Goal: Information Seeking & Learning: Find contact information

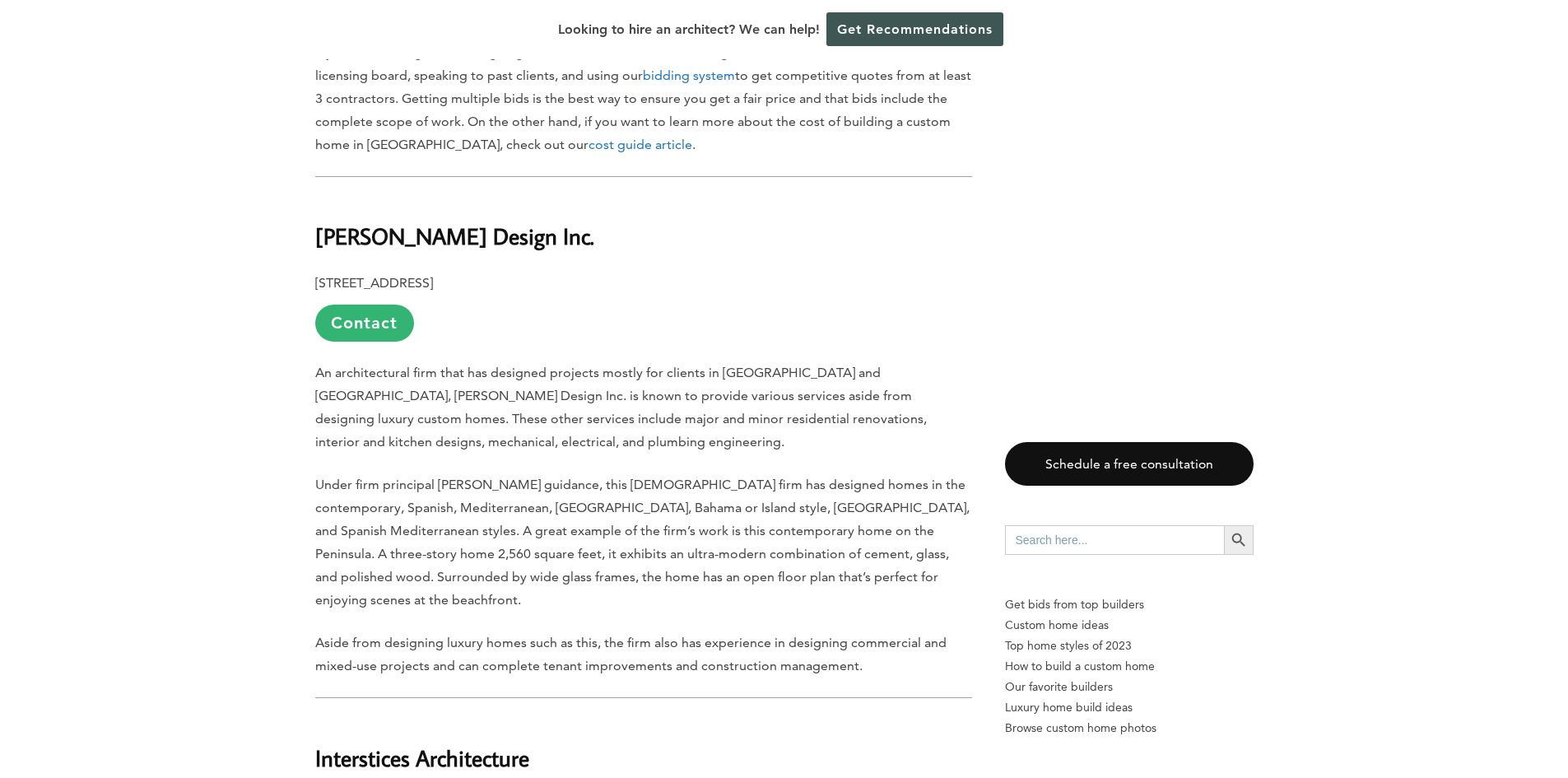
scroll to position [1317, 0]
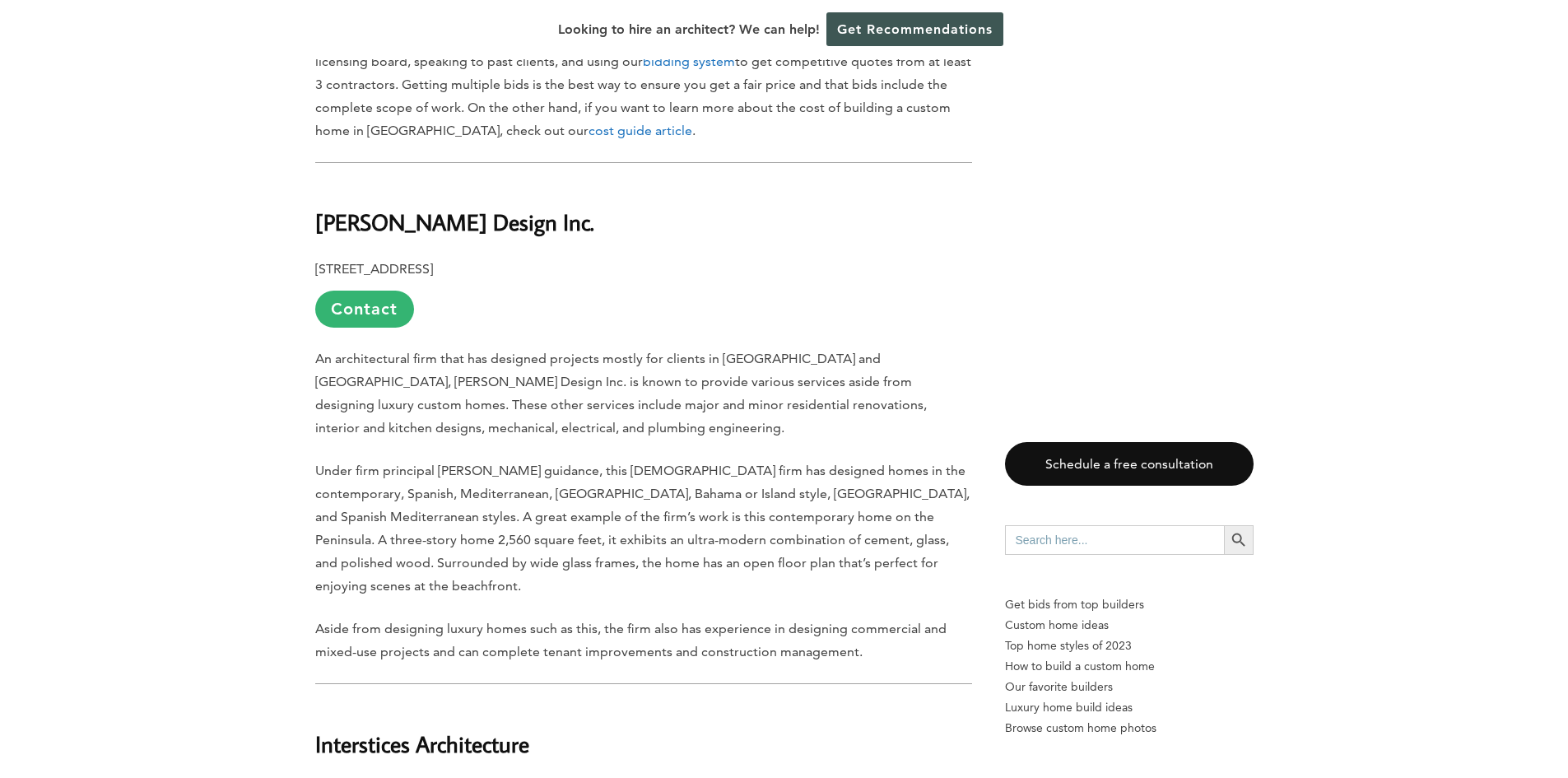
click at [353, 220] on b "[PERSON_NAME] Design Inc." at bounding box center [455, 222] width 279 height 29
drag, startPoint x: 353, startPoint y: 220, endPoint x: 469, endPoint y: 225, distance: 116.1
click at [469, 225] on b "[PERSON_NAME] Design Inc." at bounding box center [455, 222] width 279 height 29
copy b "[PERSON_NAME] Design Inc"
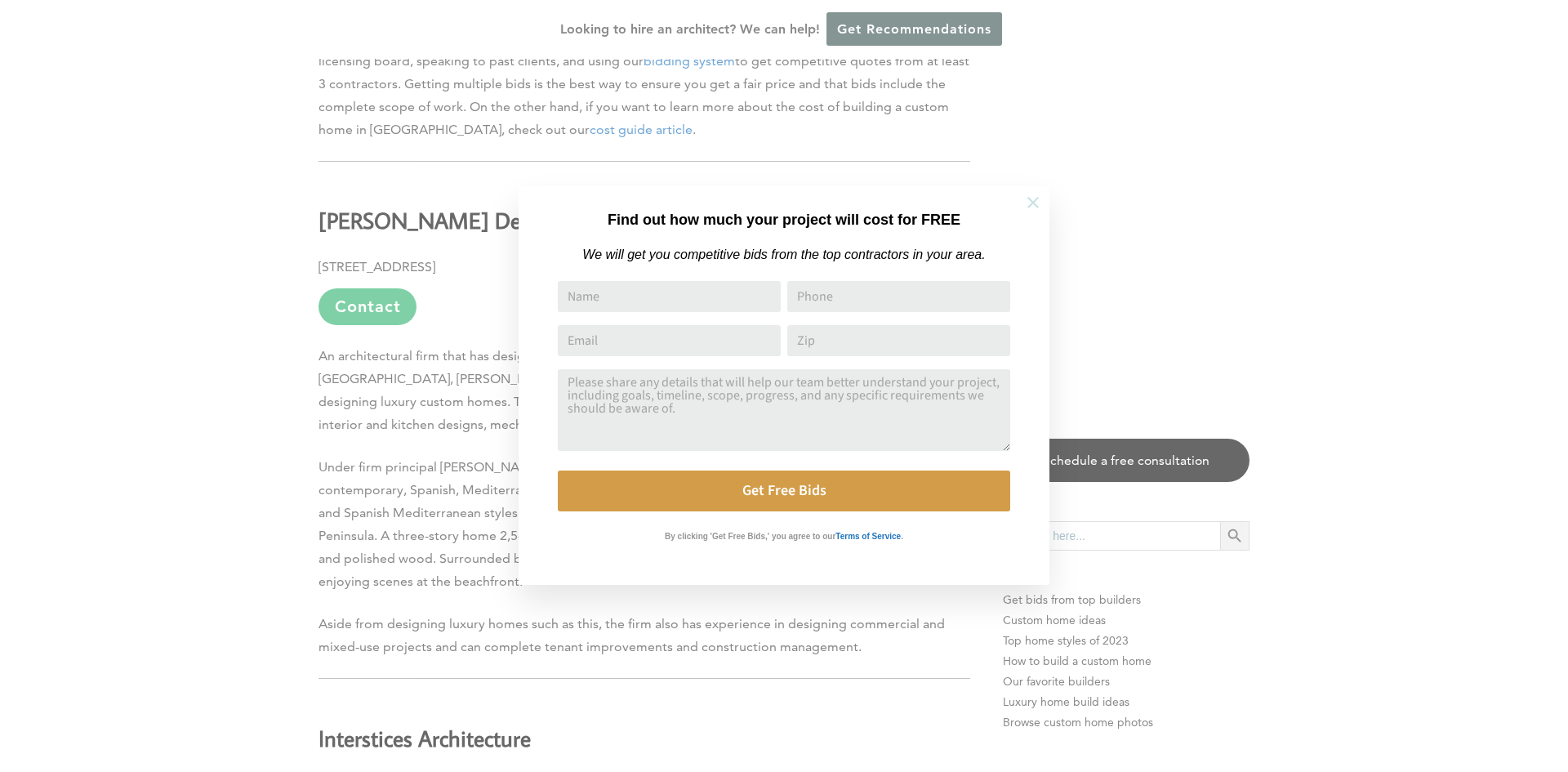
click at [1035, 203] on icon at bounding box center [1034, 202] width 11 height 11
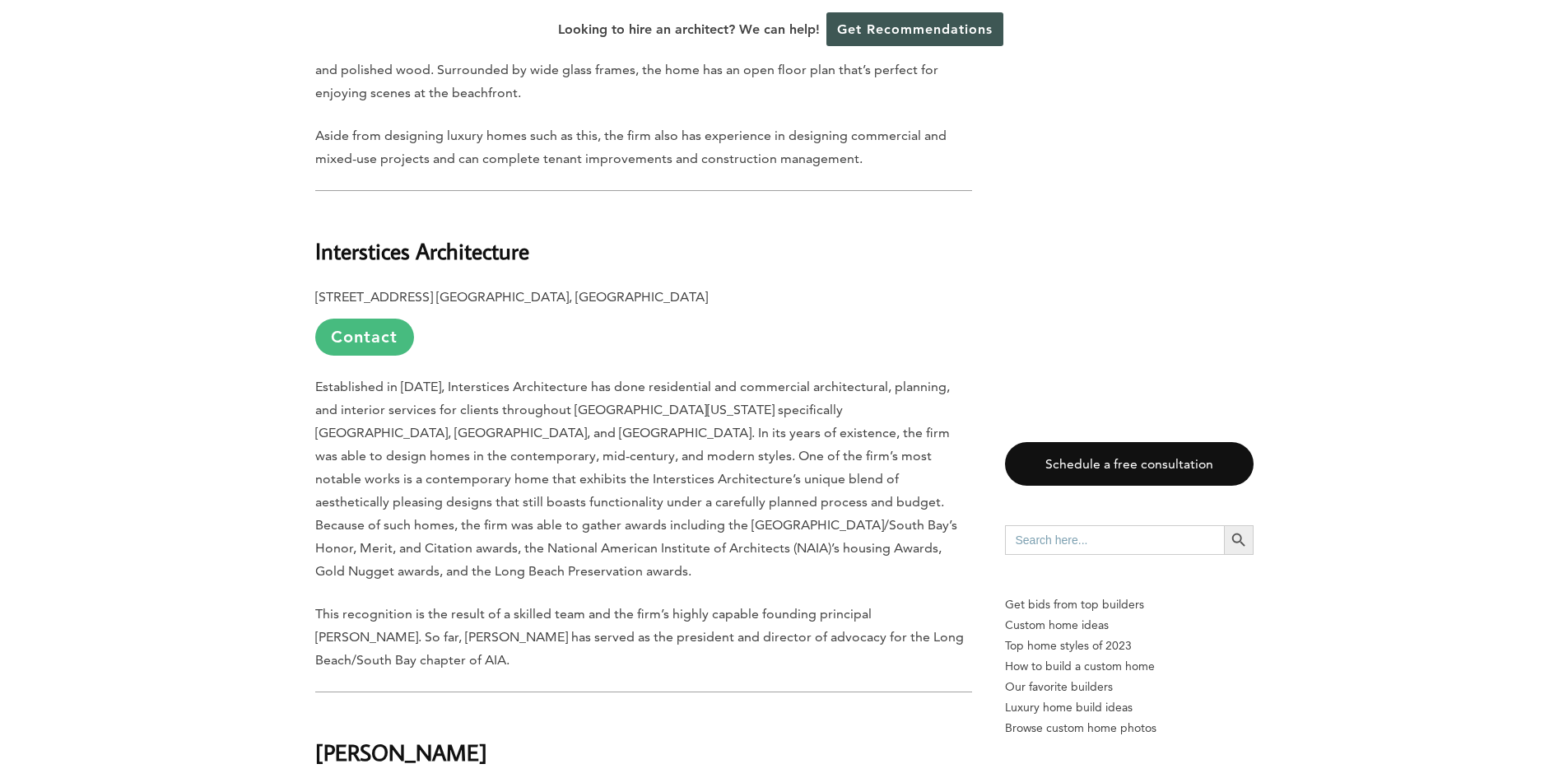
scroll to position [1811, 0]
click at [339, 245] on b "Interstices Architecture" at bounding box center [422, 250] width 215 height 29
drag, startPoint x: 339, startPoint y: 245, endPoint x: 486, endPoint y: 262, distance: 148.0
click at [486, 262] on b "Interstices Architecture" at bounding box center [422, 250] width 215 height 29
copy b "Interstices Architecture"
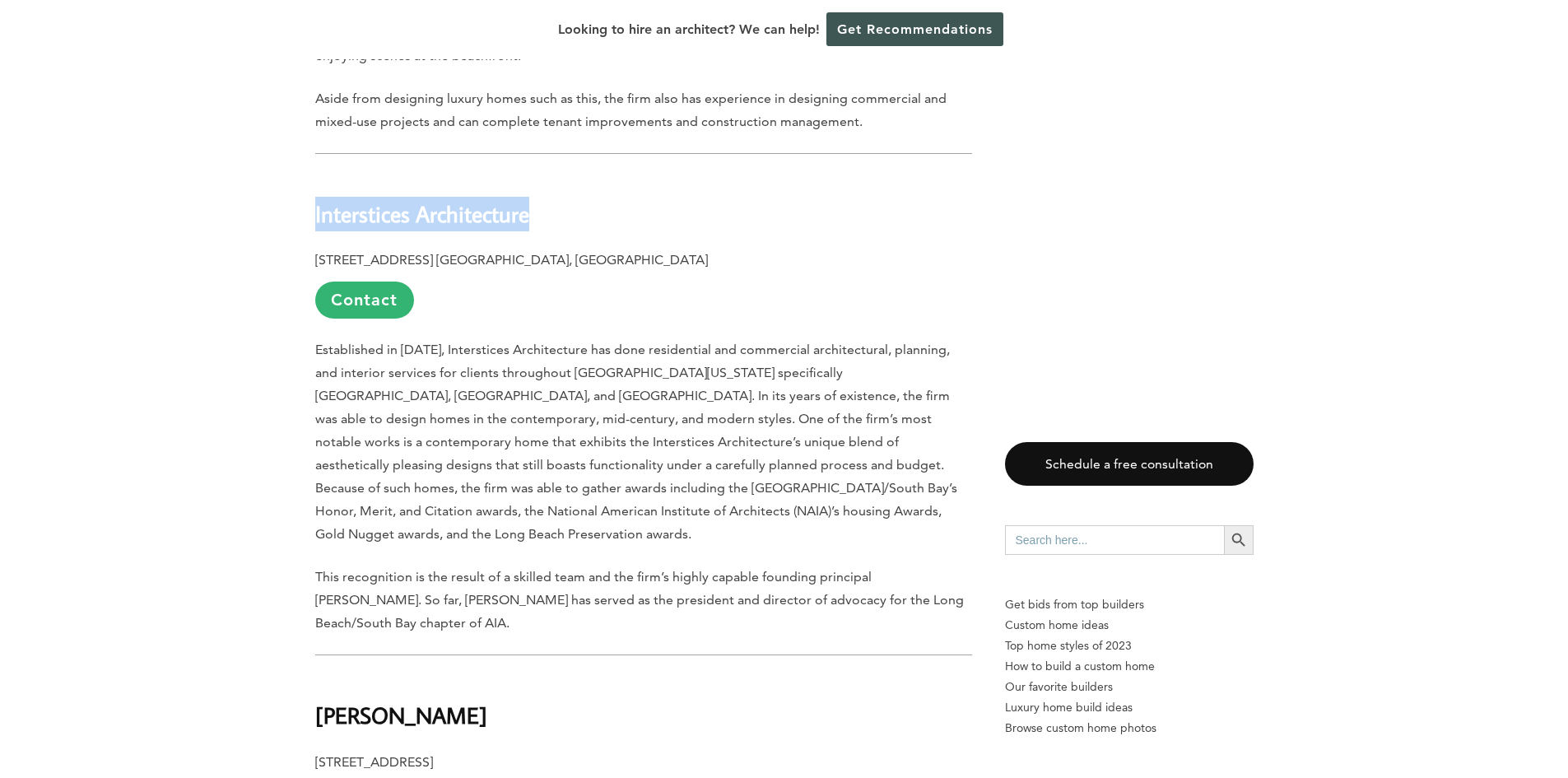
scroll to position [1728, 0]
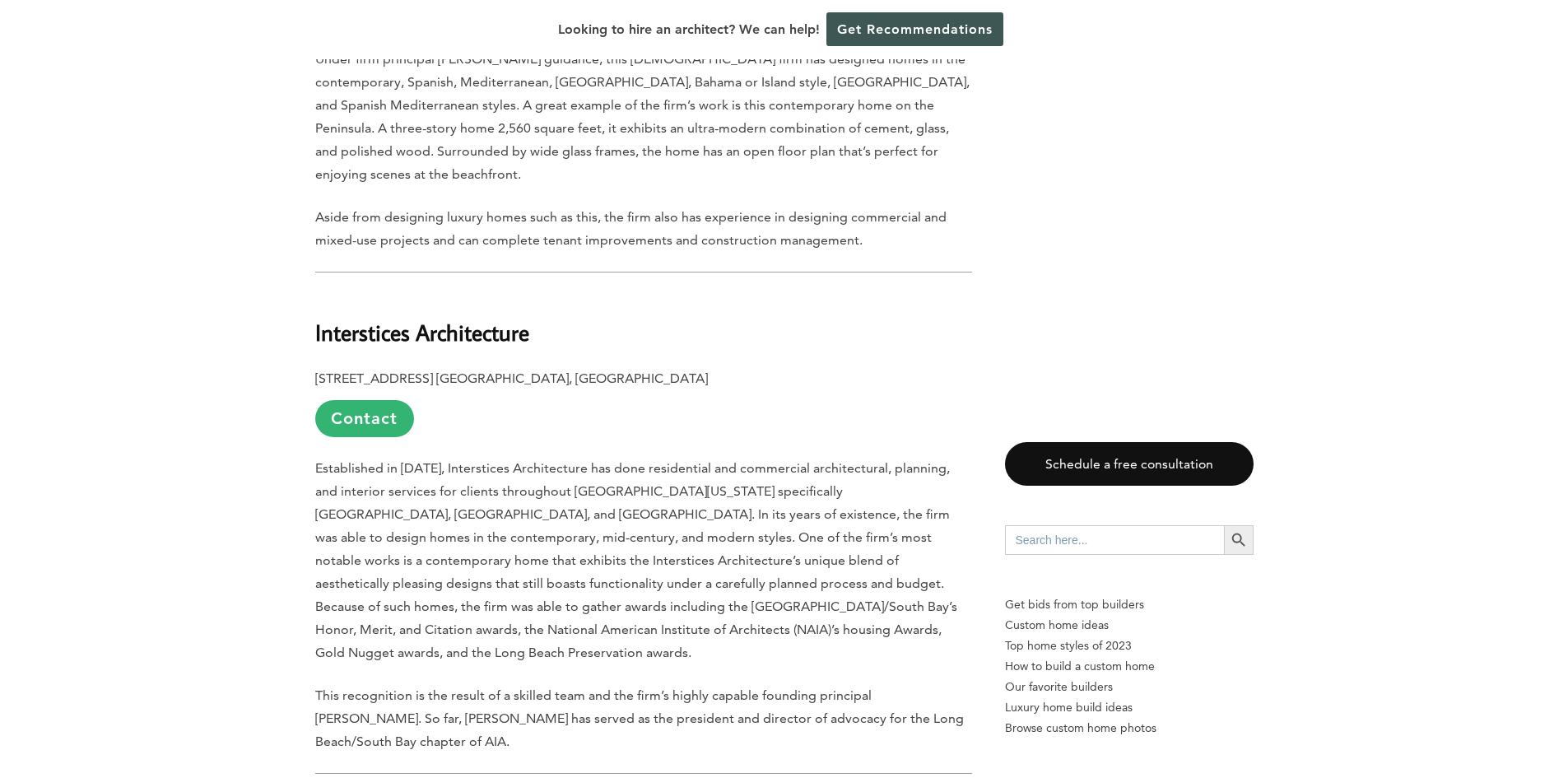
click at [670, 427] on p "[STREET_ADDRESS] [GEOGRAPHIC_DATA], [GEOGRAPHIC_DATA] Contact" at bounding box center [644, 402] width 657 height 70
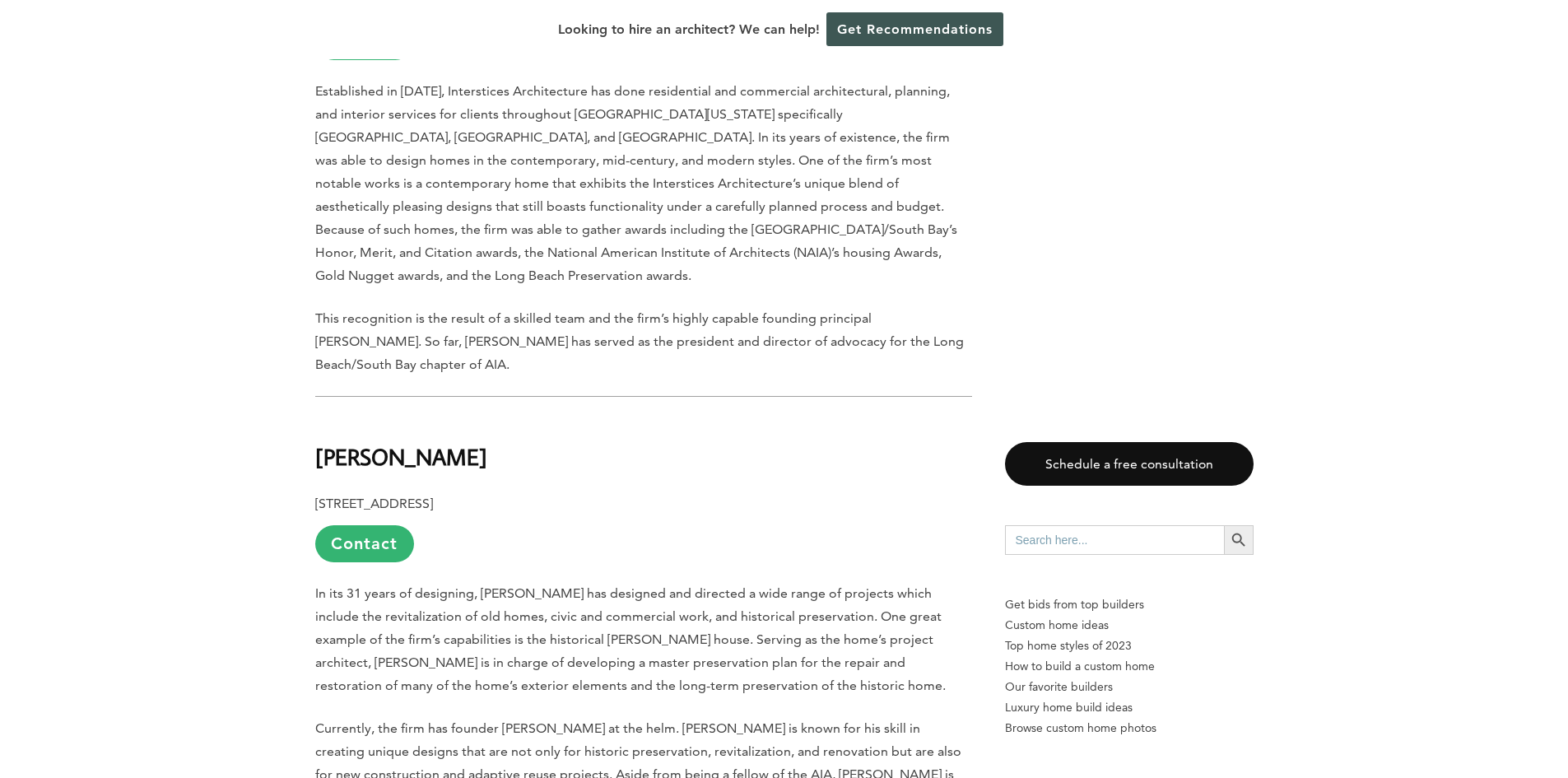
scroll to position [2140, 0]
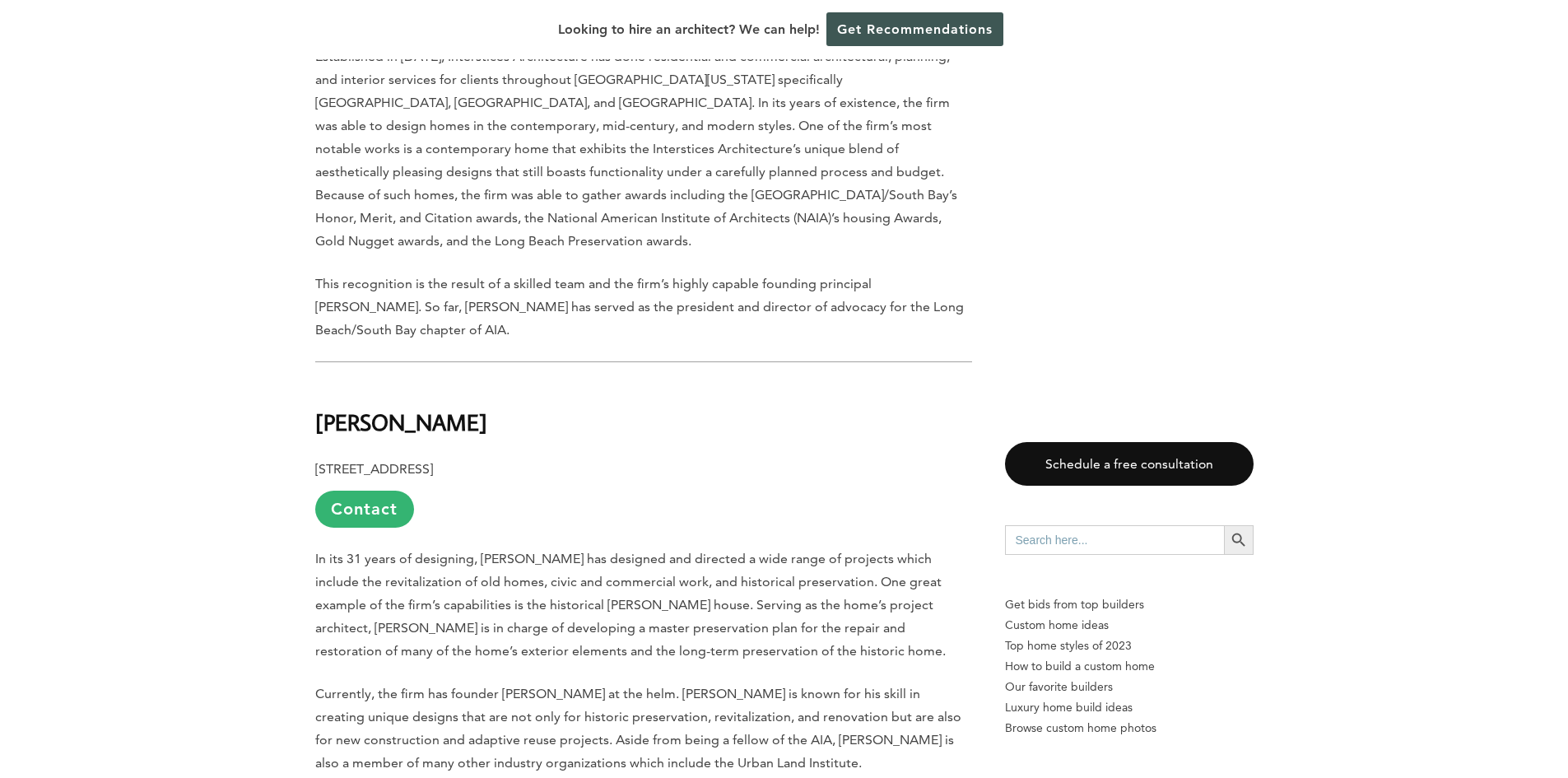
click at [344, 408] on b "[PERSON_NAME]" at bounding box center [401, 422] width 172 height 29
drag, startPoint x: 344, startPoint y: 396, endPoint x: 438, endPoint y: 396, distance: 94.0
click at [438, 408] on b "[PERSON_NAME]" at bounding box center [401, 422] width 172 height 29
copy b "[PERSON_NAME]"
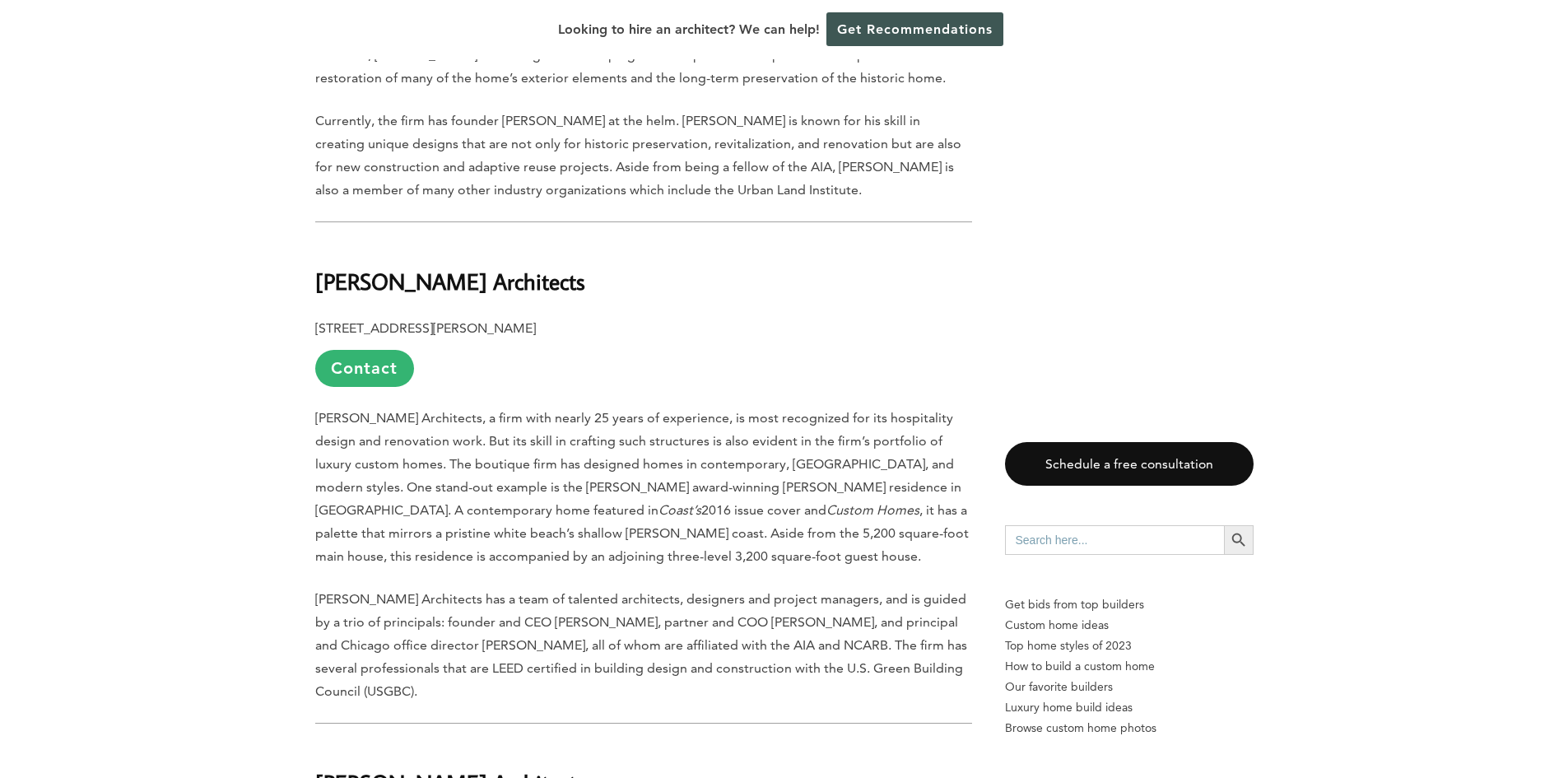
scroll to position [2716, 0]
click at [328, 264] on b "[PERSON_NAME] Architects" at bounding box center [450, 278] width 270 height 29
drag, startPoint x: 328, startPoint y: 261, endPoint x: 496, endPoint y: 254, distance: 168.1
click at [496, 264] on b "[PERSON_NAME] Architects" at bounding box center [450, 278] width 270 height 29
copy b "[PERSON_NAME] Architects"
